Goal: Information Seeking & Learning: Find specific fact

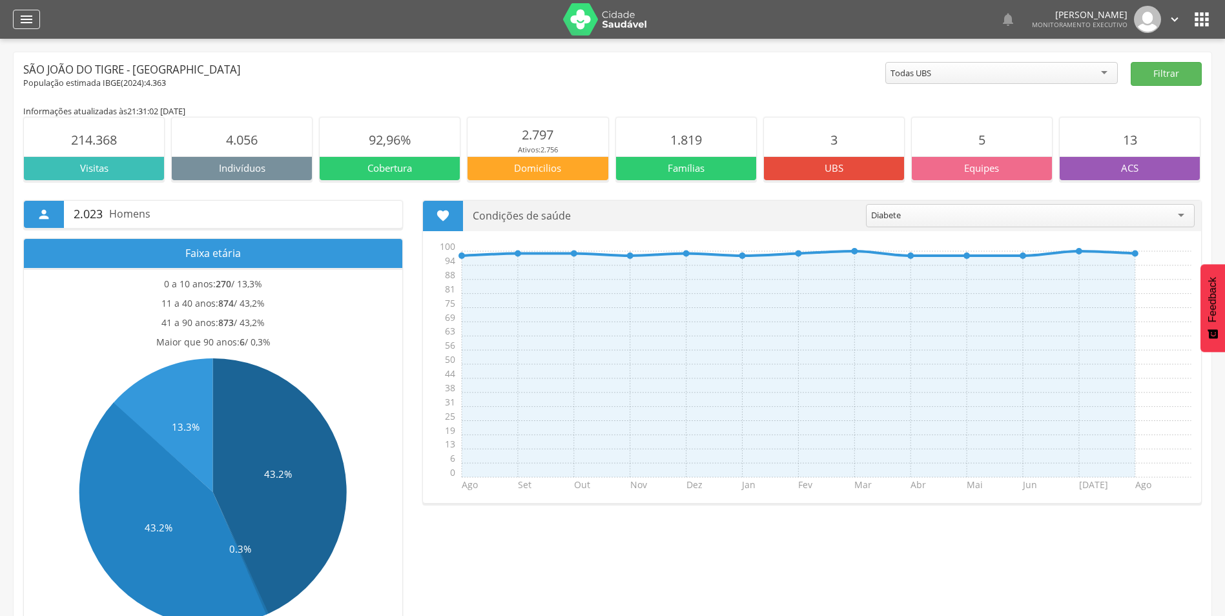
click at [32, 26] on icon "" at bounding box center [27, 20] width 16 height 16
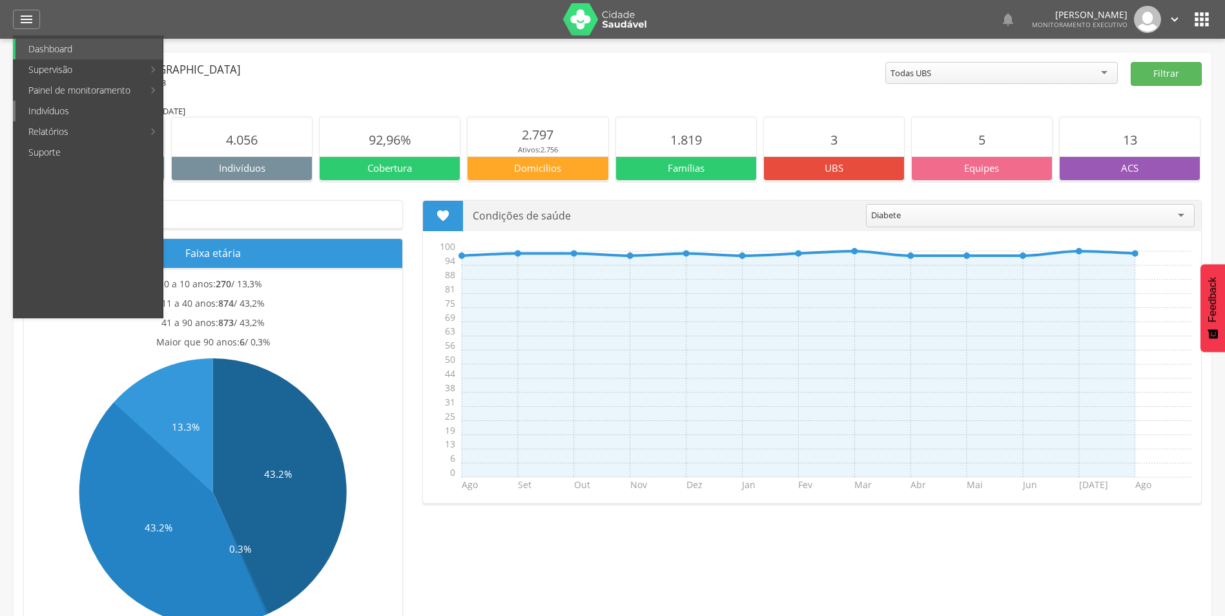
click at [70, 105] on link "Indivíduos" at bounding box center [89, 111] width 147 height 21
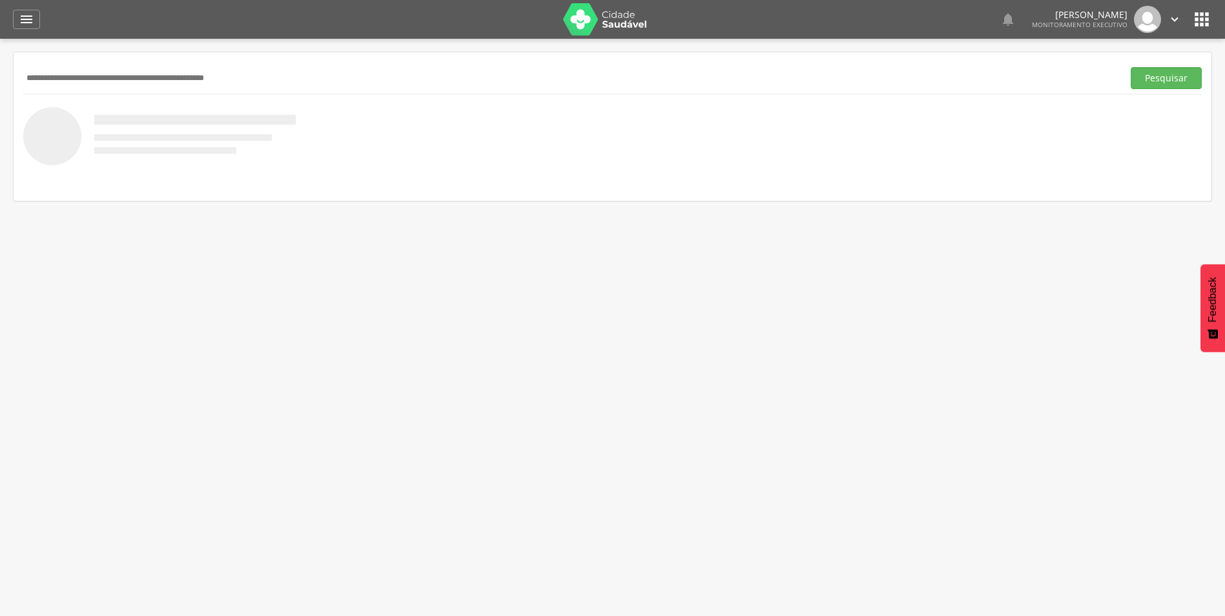
click at [130, 76] on input "text" at bounding box center [570, 78] width 1095 height 22
paste input "**********"
type input "**********"
click at [1131, 67] on button "Pesquisar" at bounding box center [1166, 78] width 71 height 22
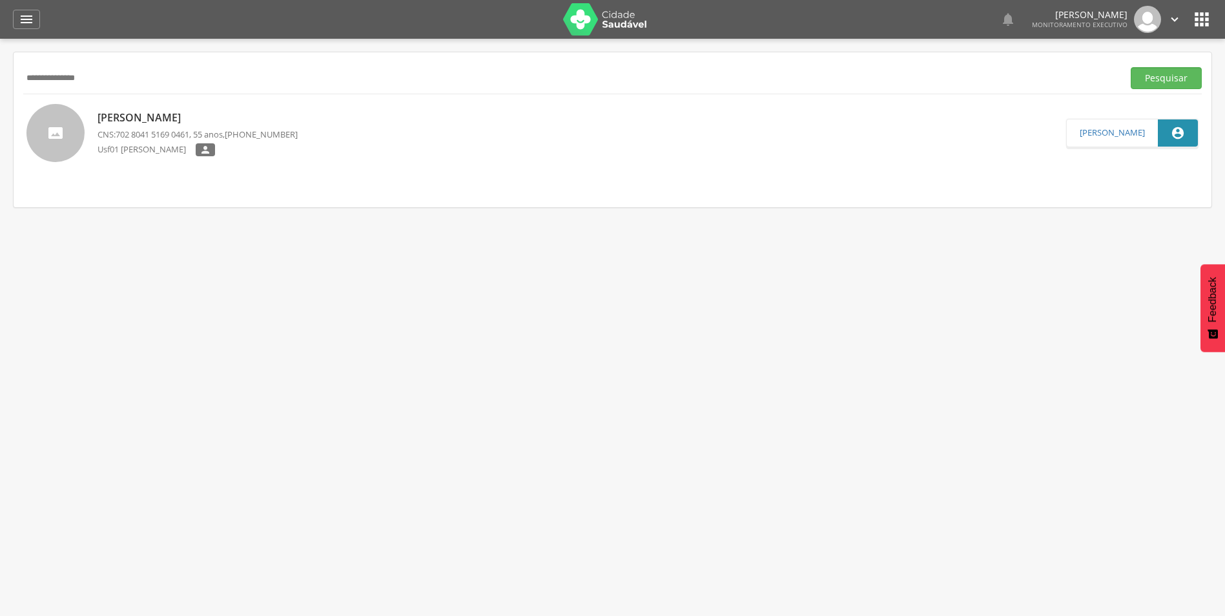
click at [138, 118] on p "Graciete Nunes de Morais" at bounding box center [198, 117] width 200 height 15
type input "**********"
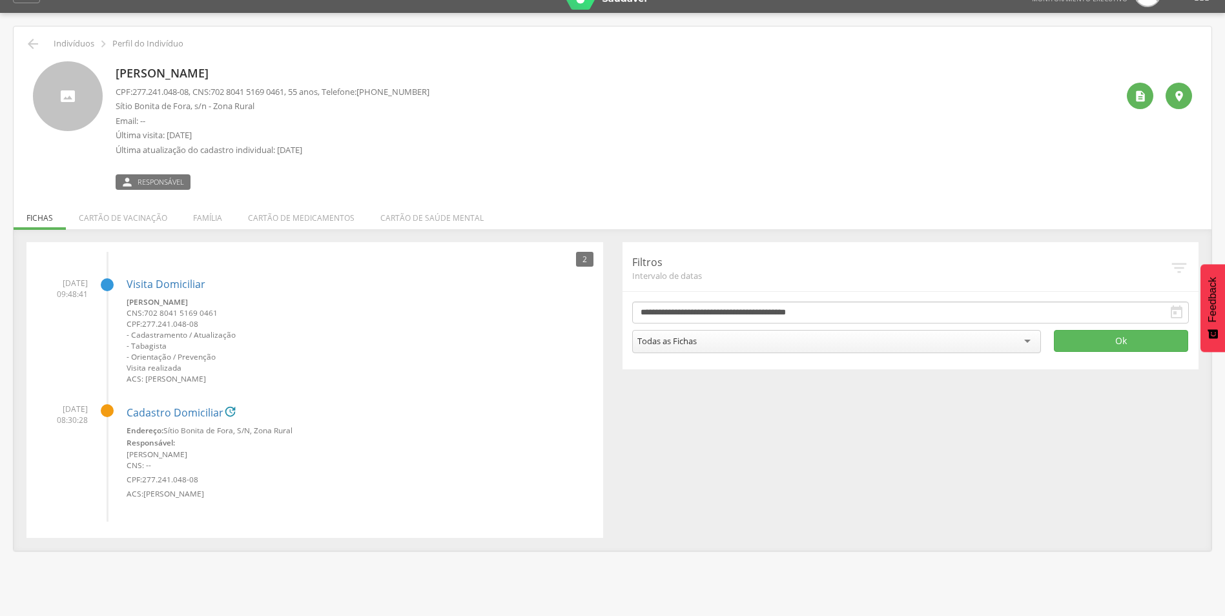
scroll to position [39, 0]
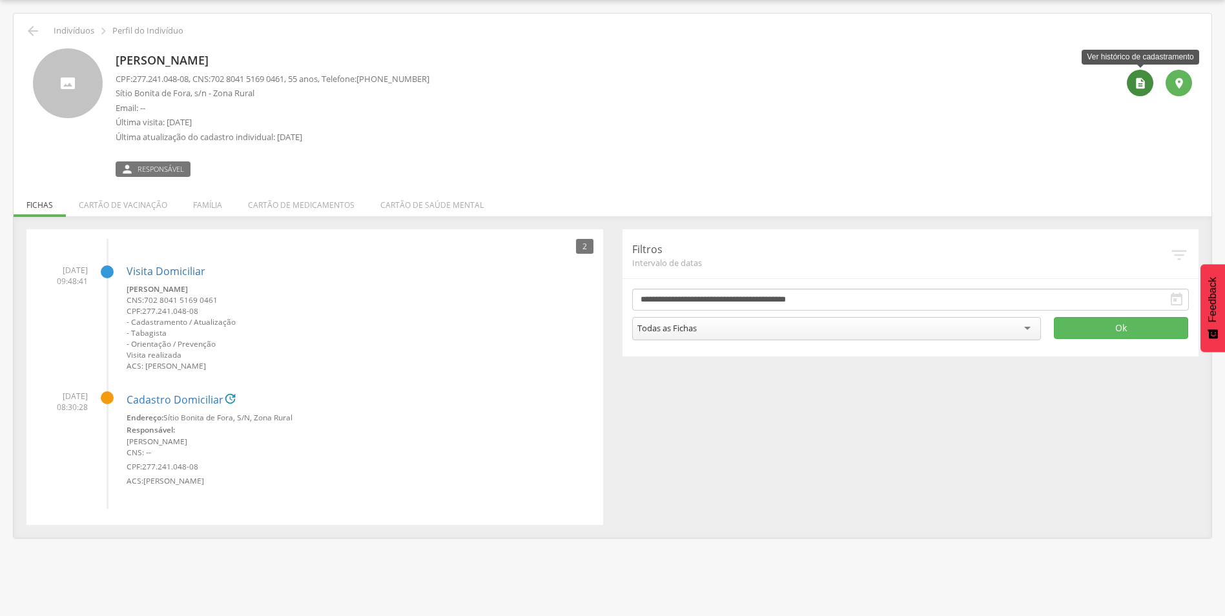
click at [1137, 79] on icon "" at bounding box center [1140, 83] width 13 height 13
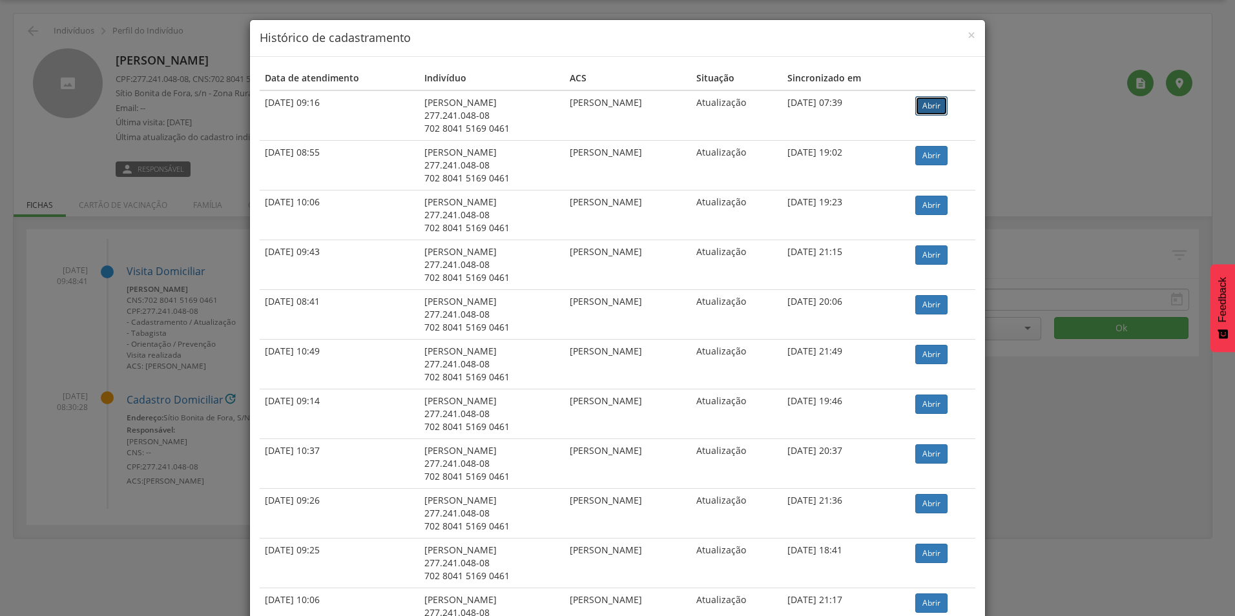
click at [937, 103] on link "Abrir" at bounding box center [931, 105] width 32 height 19
drag, startPoint x: 182, startPoint y: 90, endPoint x: 151, endPoint y: 83, distance: 32.0
click at [182, 90] on div "× Histórico de cadastramento Data de atendimento Indivíduo ACS Situação Sincron…" at bounding box center [617, 308] width 1235 height 616
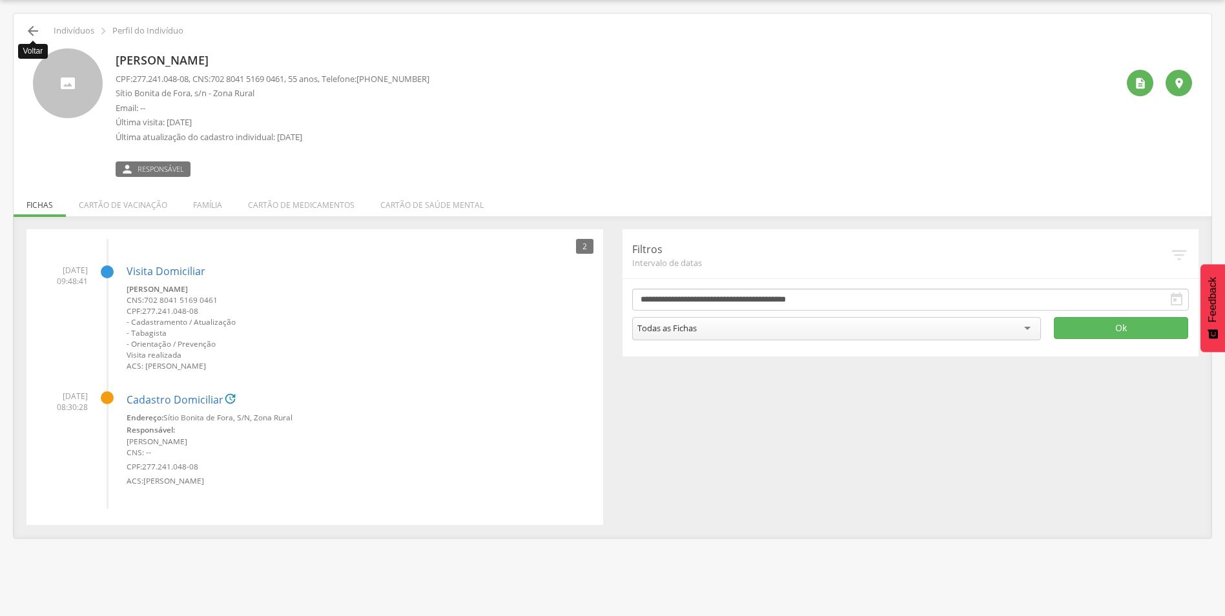
click at [32, 26] on icon "" at bounding box center [33, 31] width 16 height 16
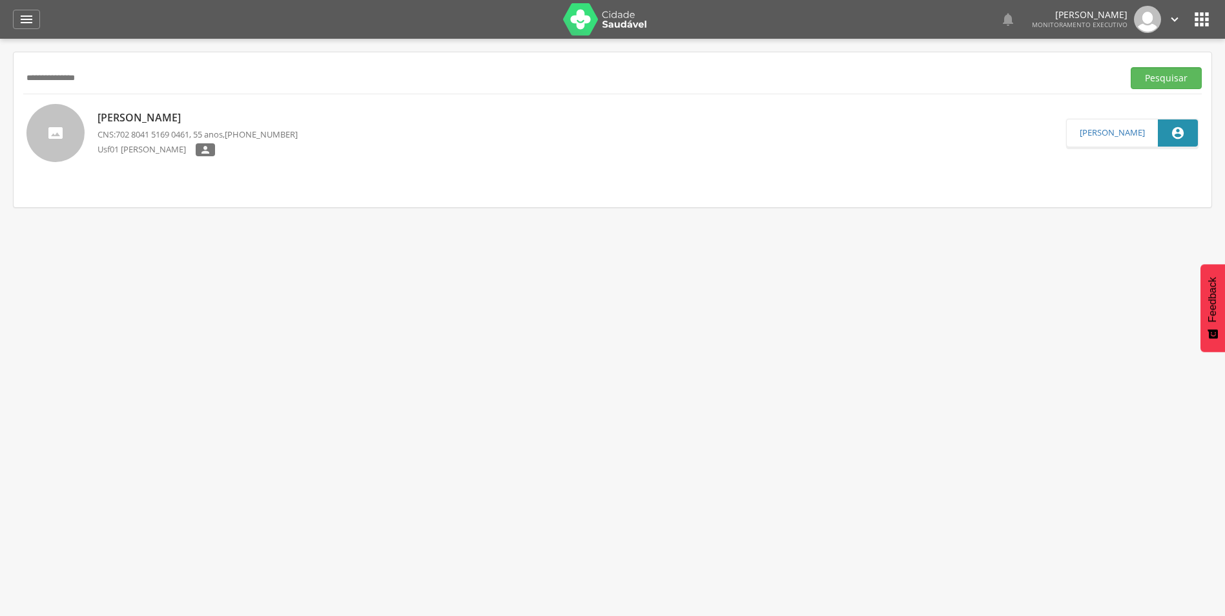
click at [109, 79] on input "**********" at bounding box center [570, 78] width 1095 height 22
type input "**********"
click at [1131, 67] on button "Pesquisar" at bounding box center [1166, 78] width 71 height 22
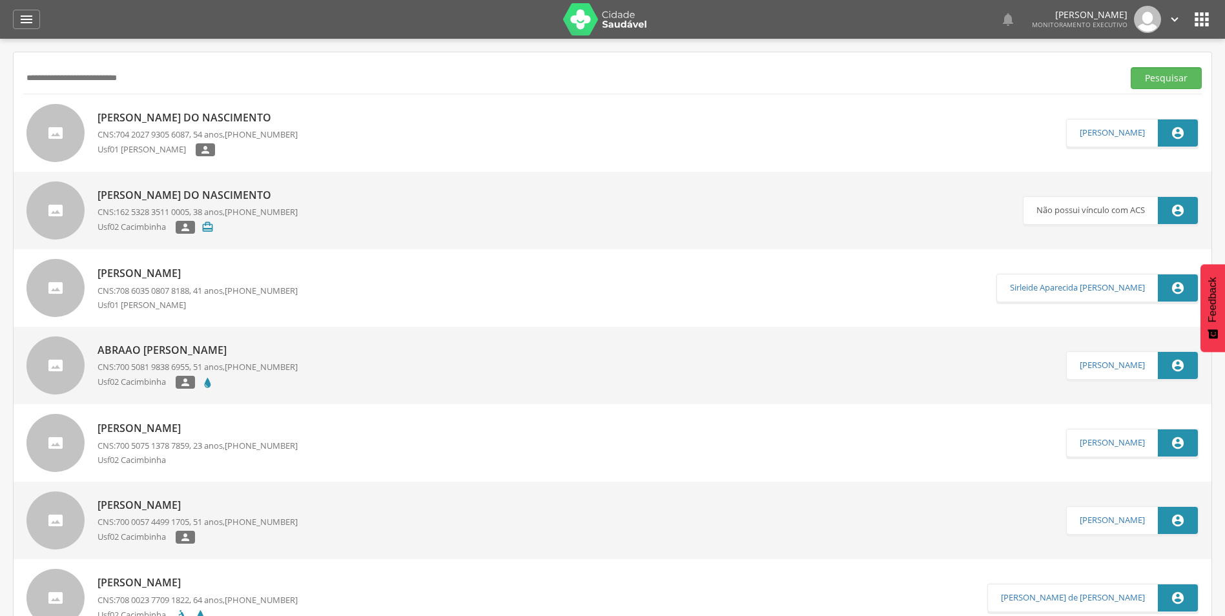
click at [145, 122] on p "[PERSON_NAME] do Nascimento" at bounding box center [198, 117] width 200 height 15
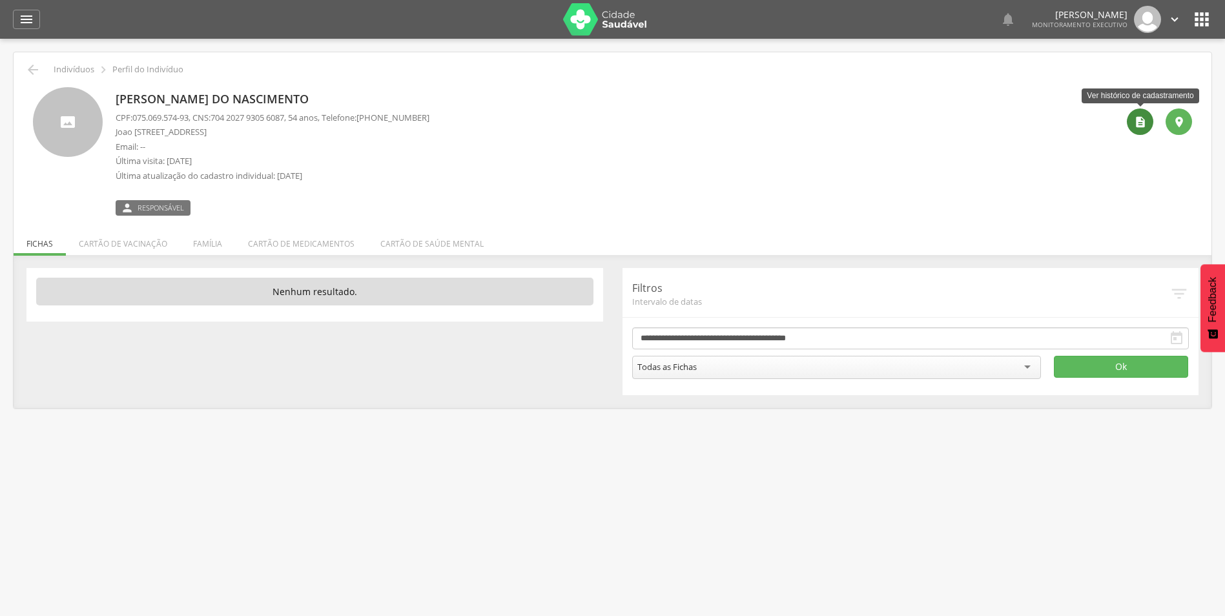
click at [1148, 125] on div "" at bounding box center [1140, 122] width 26 height 26
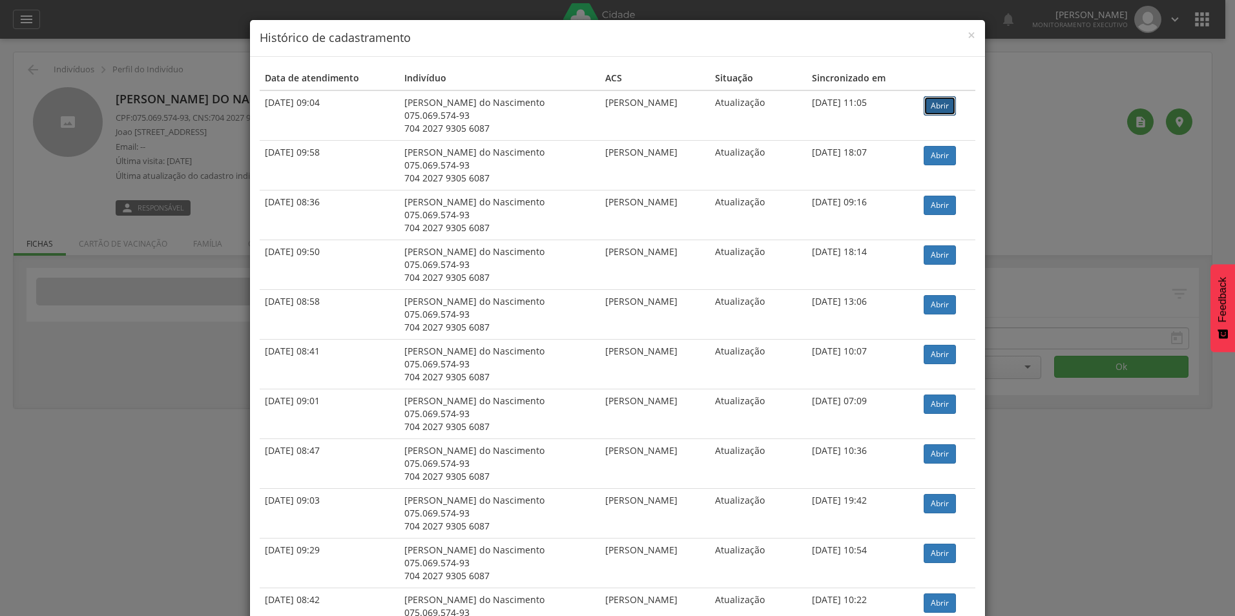
click at [941, 105] on link "Abrir" at bounding box center [940, 105] width 32 height 19
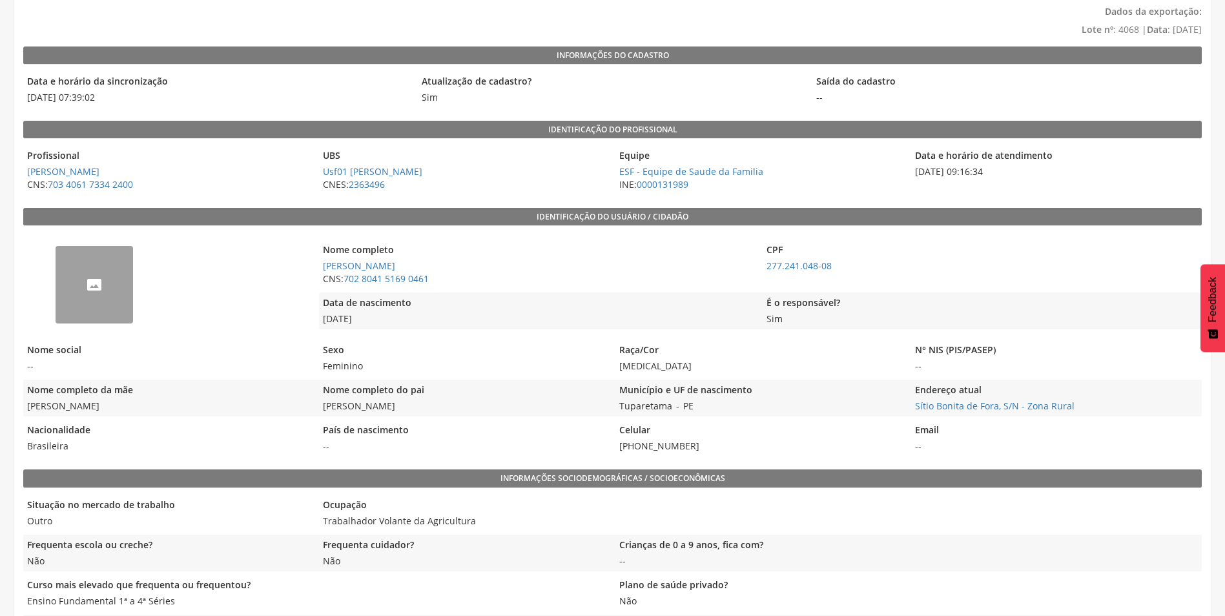
scroll to position [129, 0]
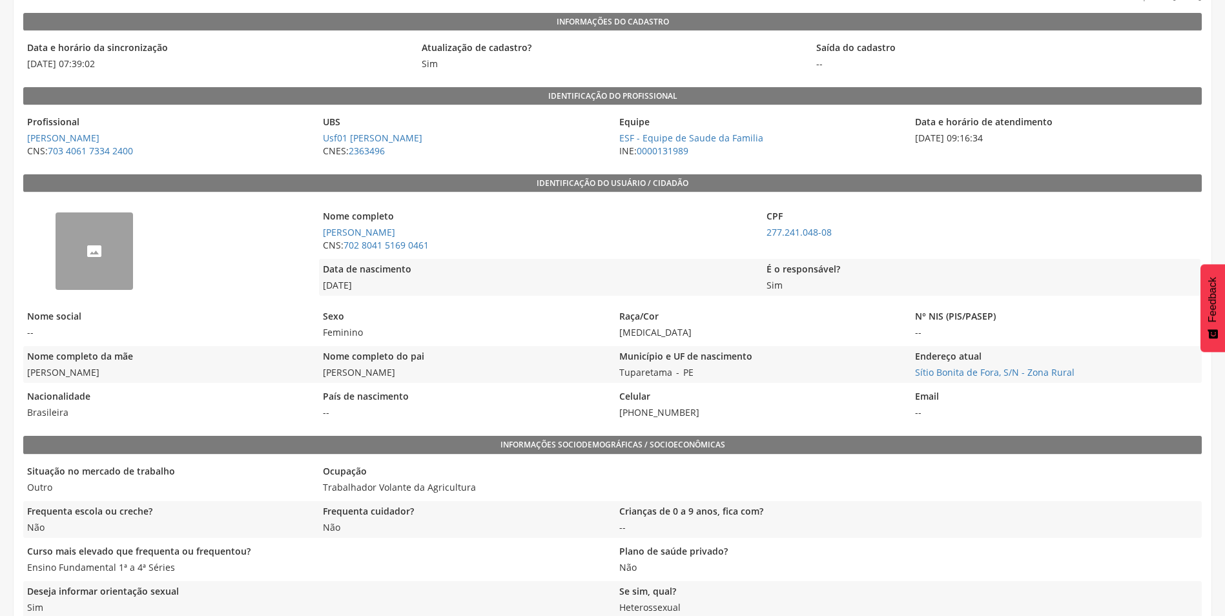
drag, startPoint x: 324, startPoint y: 285, endPoint x: 382, endPoint y: 285, distance: 58.8
click at [382, 285] on span "31/07/1970" at bounding box center [537, 285] width 437 height 13
drag, startPoint x: 26, startPoint y: 373, endPoint x: 130, endPoint y: 373, distance: 103.4
click at [130, 373] on span "Maria de Lourdes Nunes" at bounding box center [167, 372] width 289 height 13
copy span "Maria de Lourdes Nunes"
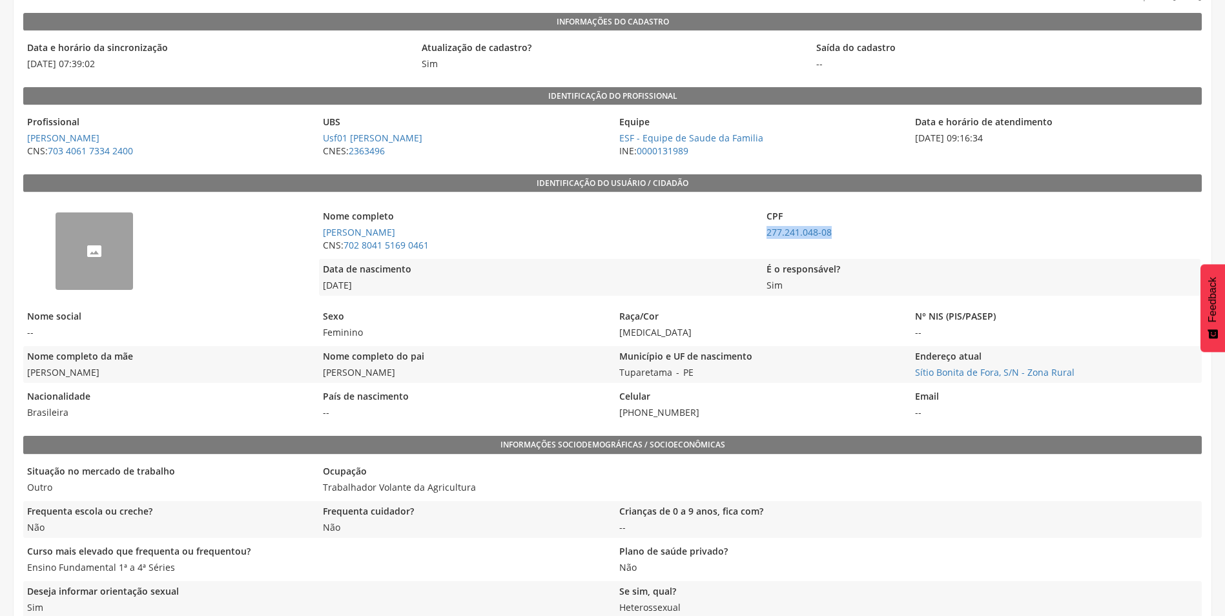
drag, startPoint x: 763, startPoint y: 234, endPoint x: 840, endPoint y: 234, distance: 76.9
click at [840, 234] on span "277.241.048-08" at bounding box center [981, 232] width 437 height 13
copy link "277.241.048-08"
drag, startPoint x: 433, startPoint y: 243, endPoint x: 347, endPoint y: 251, distance: 86.3
click at [347, 251] on span "CNS: 702 8041 5169 0461" at bounding box center [537, 245] width 437 height 13
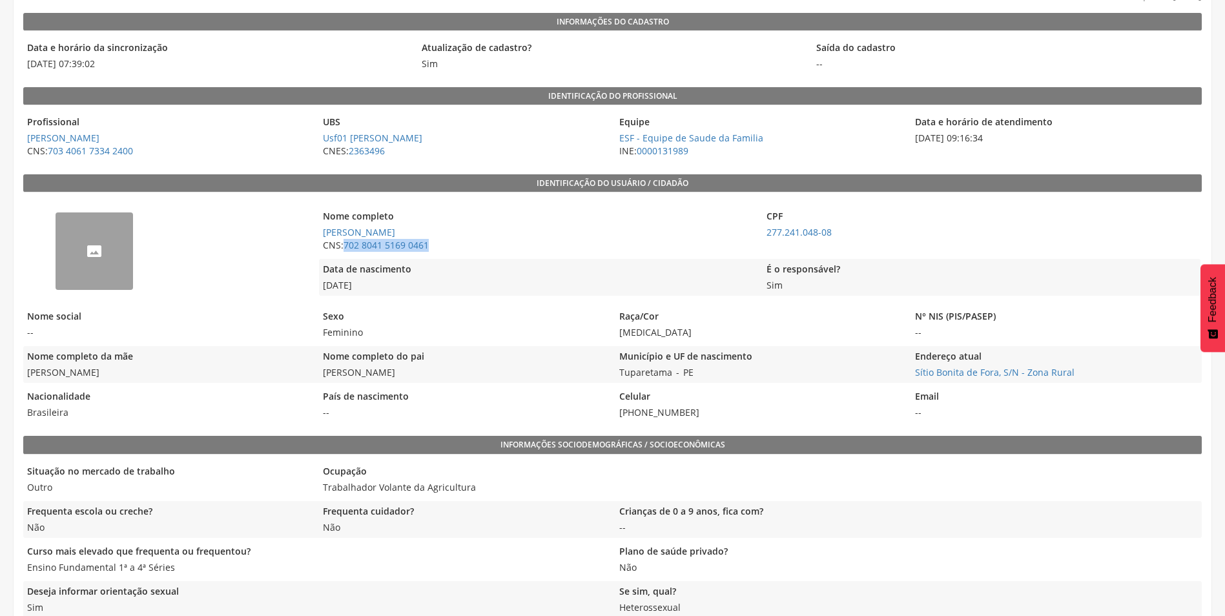
copy link "702 8041 5169 0461"
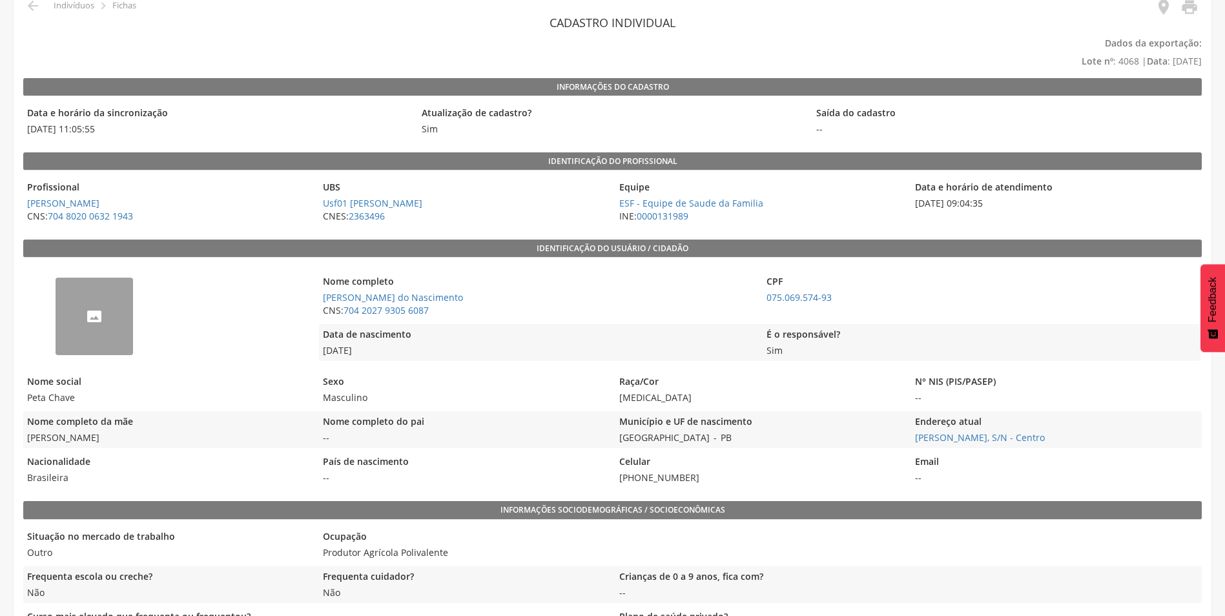
scroll to position [65, 0]
click at [360, 292] on link "[PERSON_NAME] do Nascimento" at bounding box center [393, 297] width 140 height 12
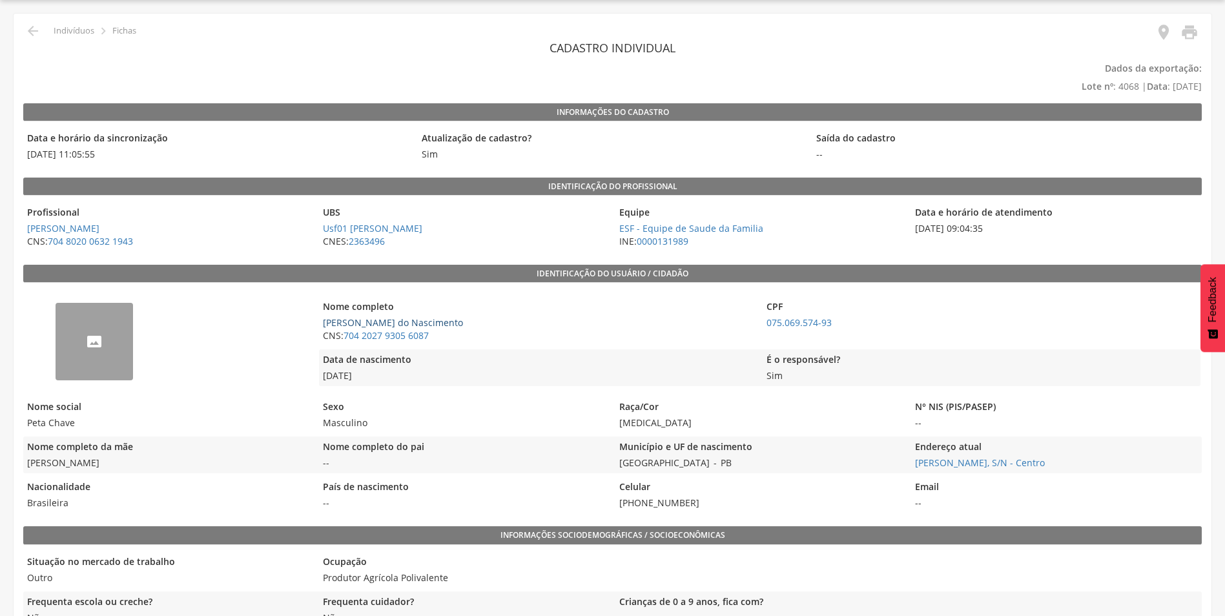
type input "**********"
